Goal: Check status: Check status

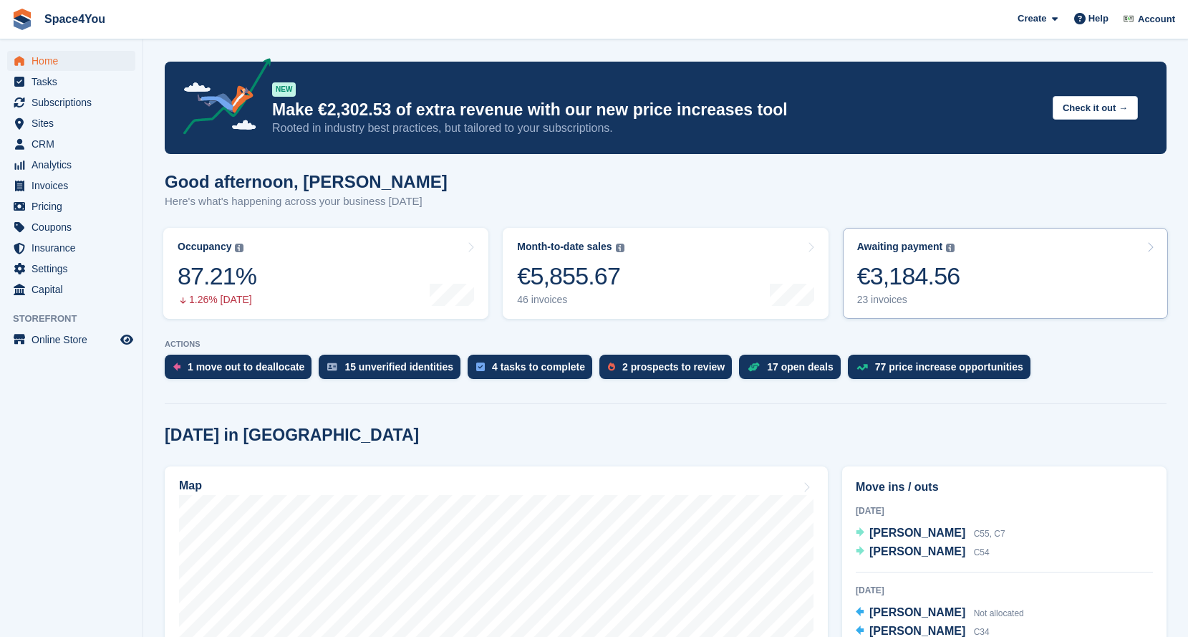
click at [919, 293] on div "Awaiting payment The total outstanding balance on all open invoices. €3,184.56 …" at bounding box center [908, 273] width 103 height 65
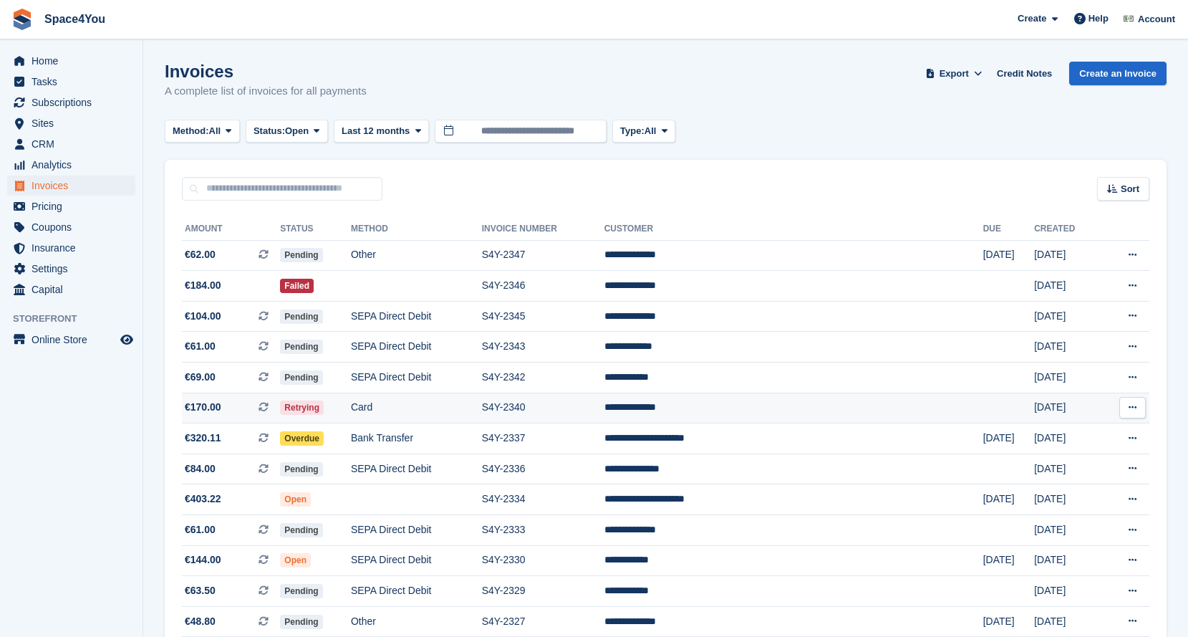
scroll to position [376, 0]
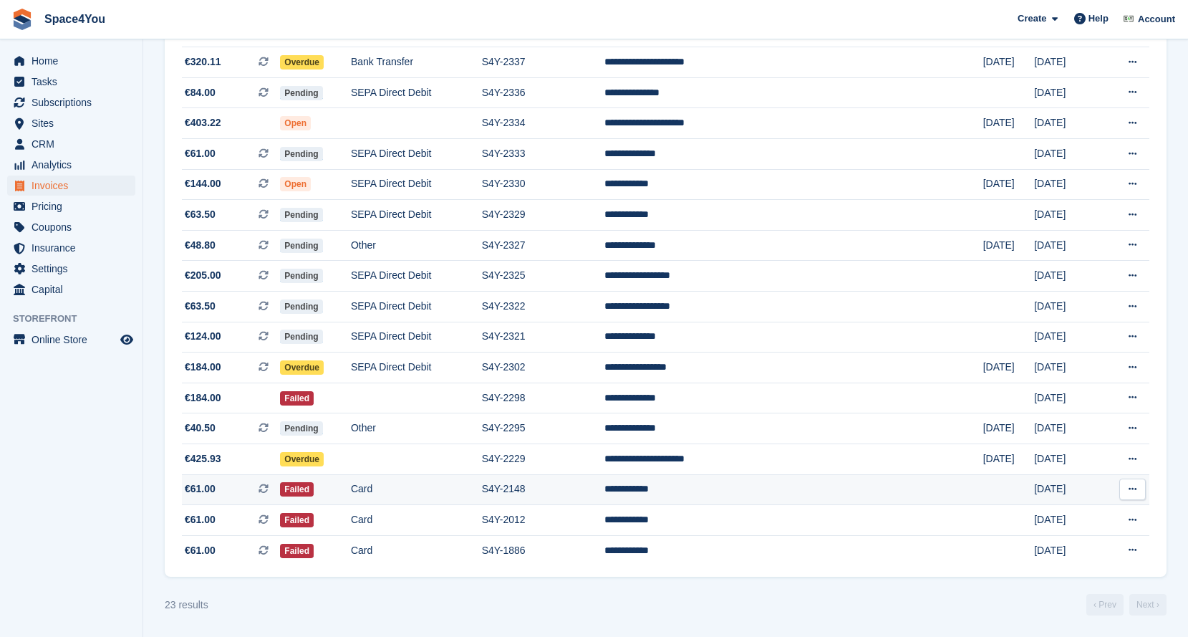
click at [605, 479] on td "S4Y-2148" at bounding box center [543, 489] width 122 height 31
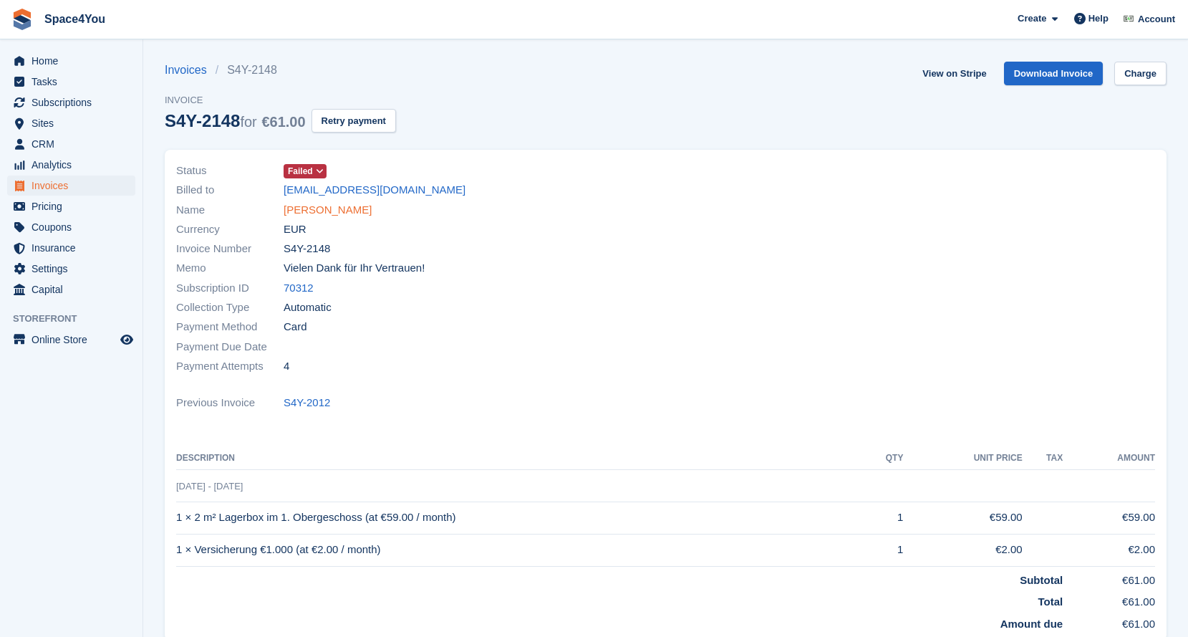
click at [320, 211] on link "[PERSON_NAME]" at bounding box center [328, 210] width 88 height 16
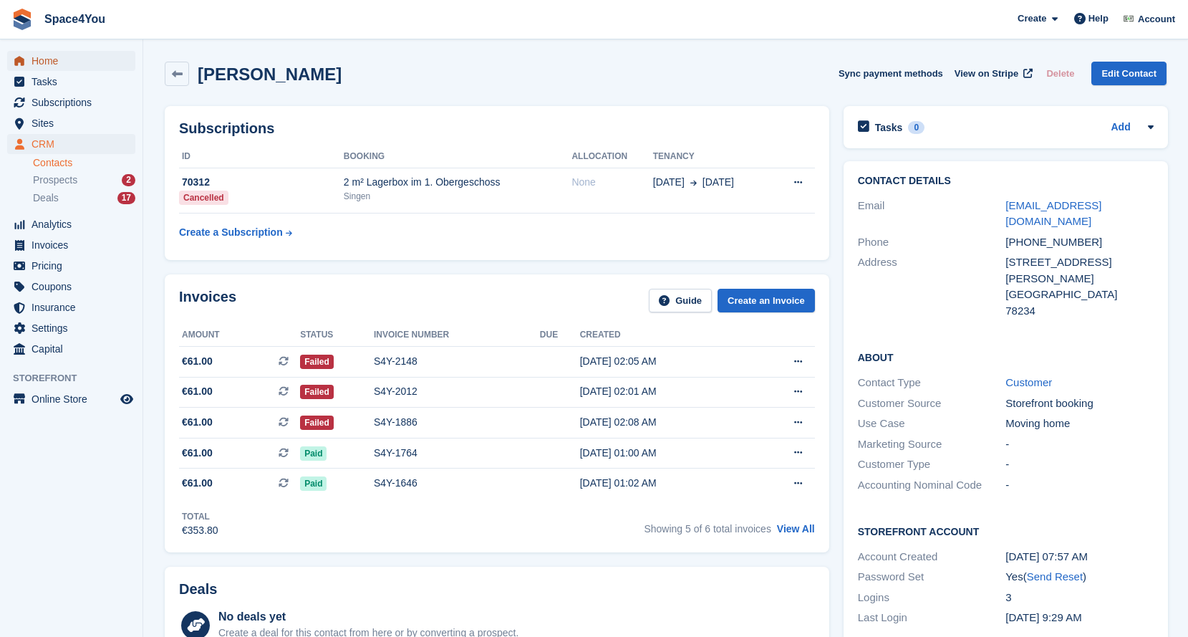
click at [32, 60] on span "Home" at bounding box center [75, 61] width 86 height 20
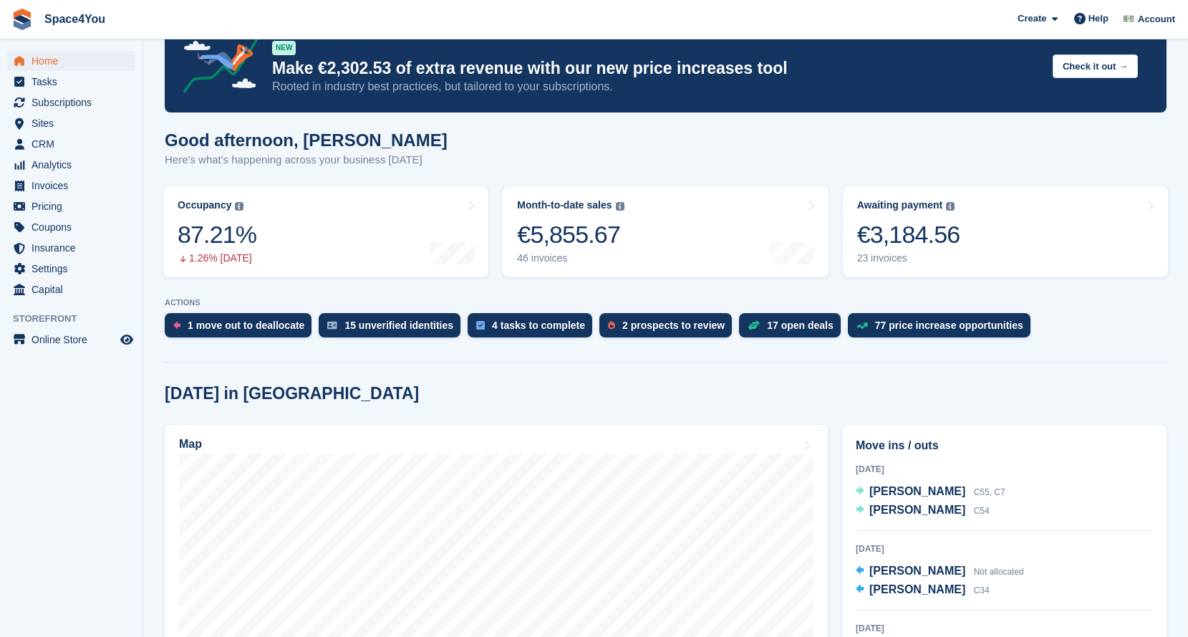
scroll to position [43, 0]
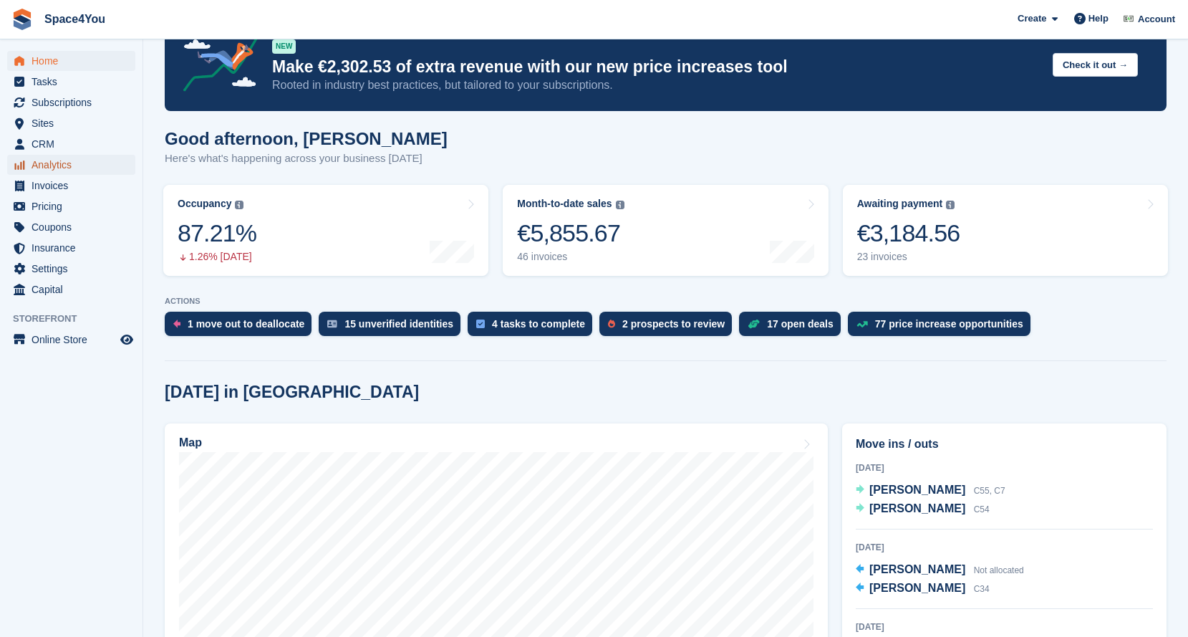
click at [87, 165] on span "Analytics" at bounding box center [75, 165] width 86 height 20
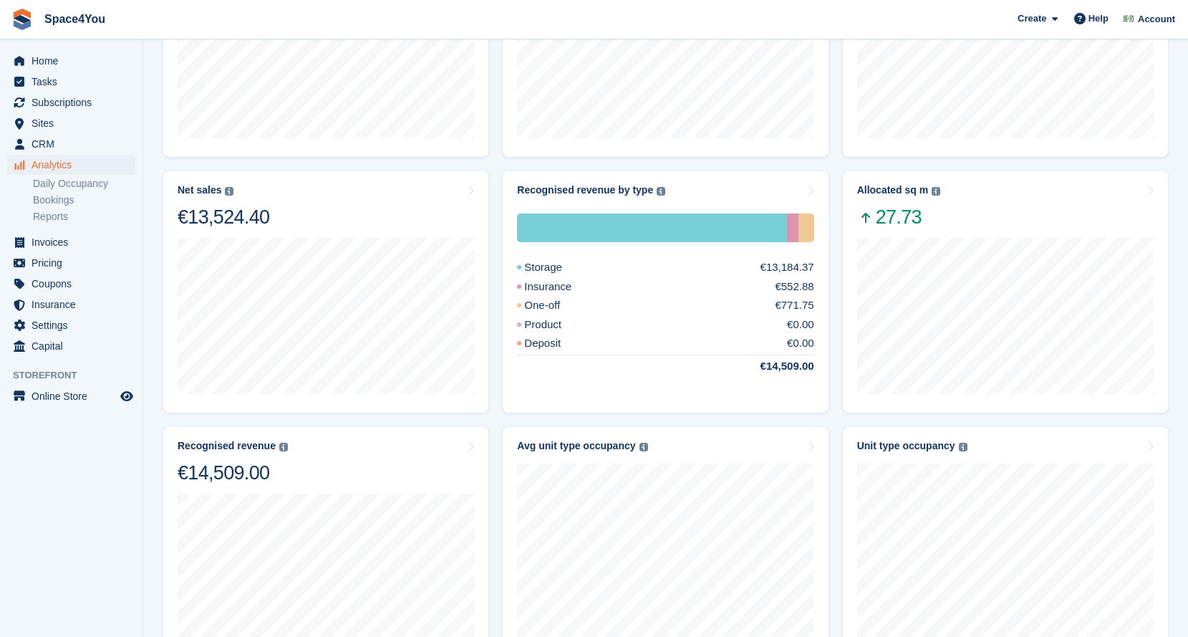
scroll to position [256, 0]
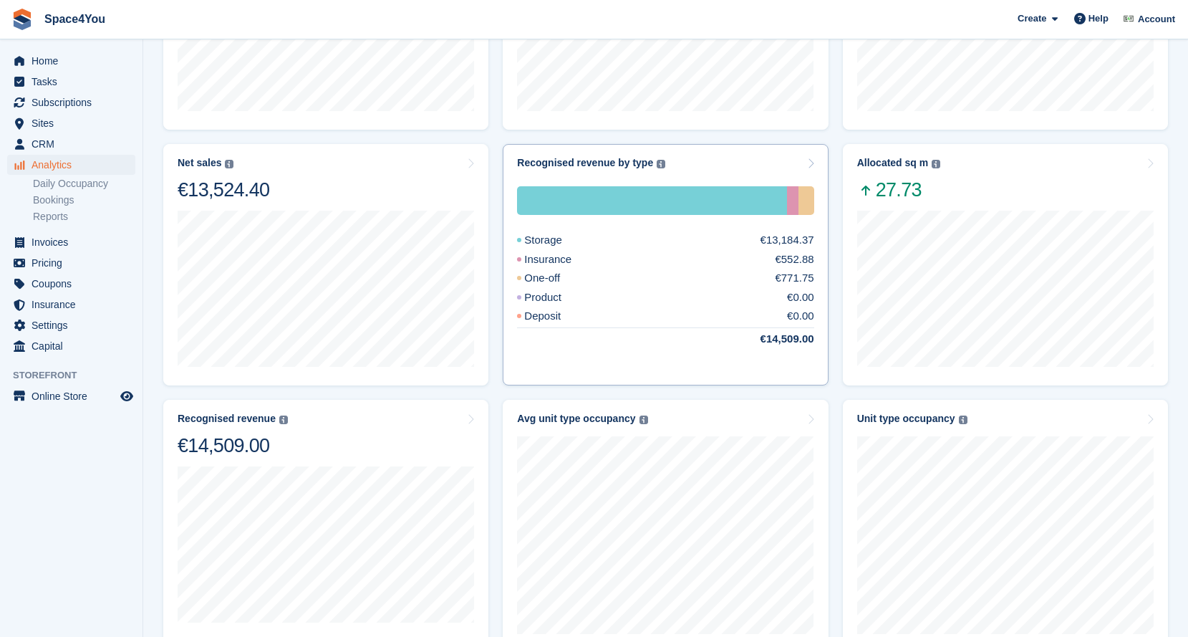
click at [810, 164] on icon at bounding box center [810, 163] width 7 height 11
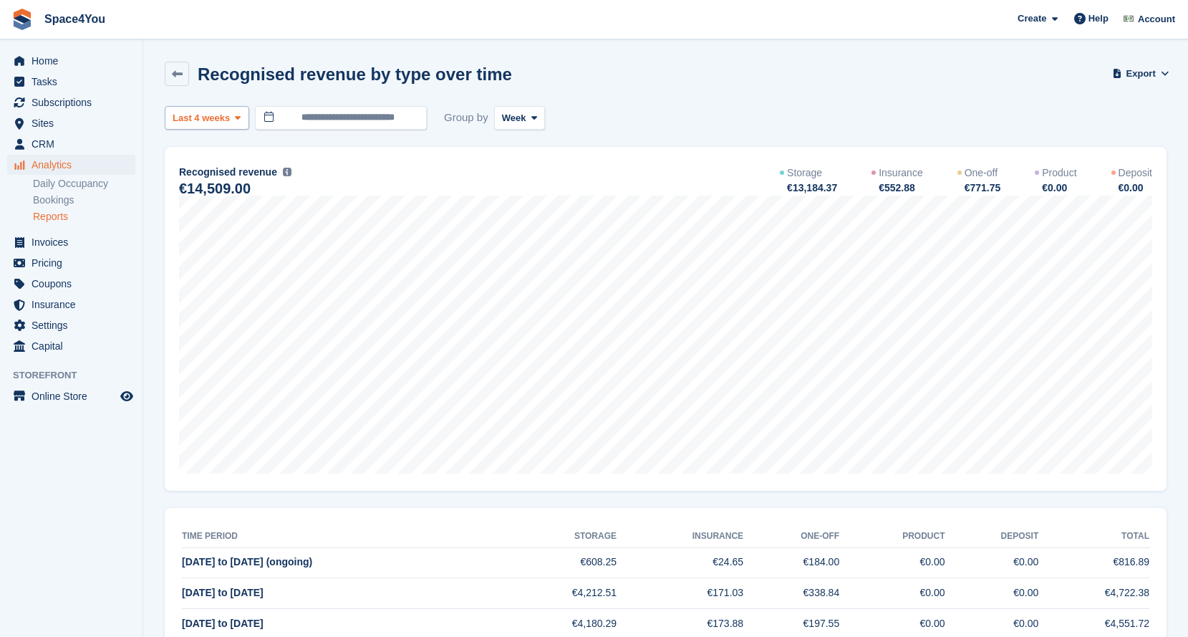
click at [236, 128] on button "Last 4 weeks" at bounding box center [207, 118] width 85 height 24
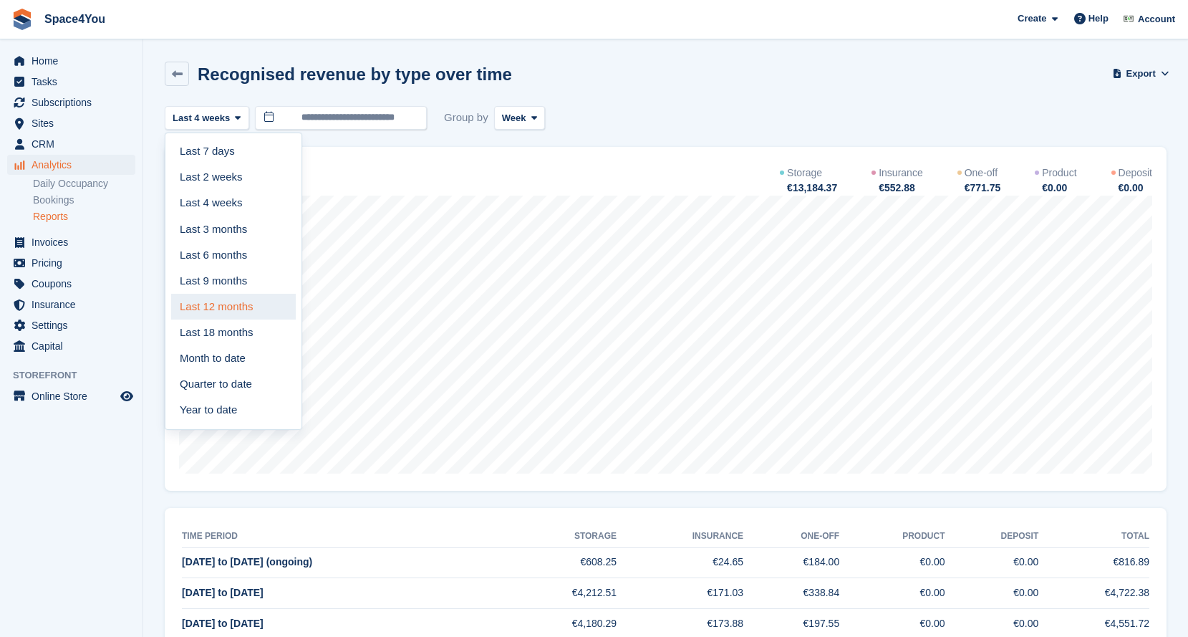
click at [252, 303] on link "Last 12 months" at bounding box center [233, 307] width 125 height 26
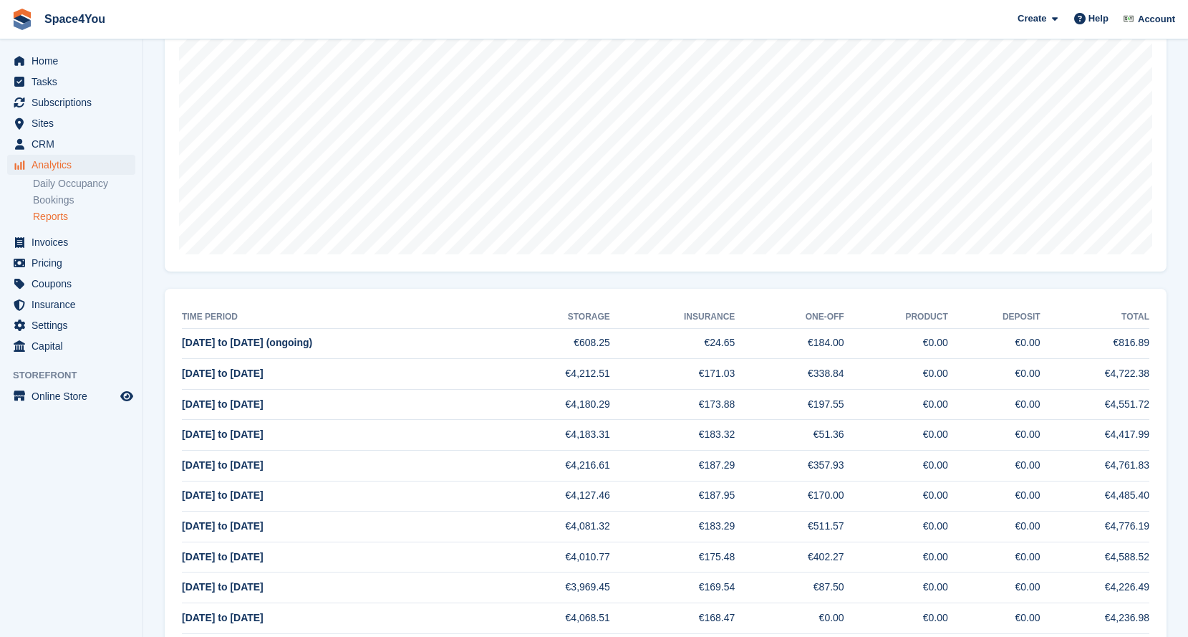
scroll to position [213, 0]
